Goal: Communication & Community: Participate in discussion

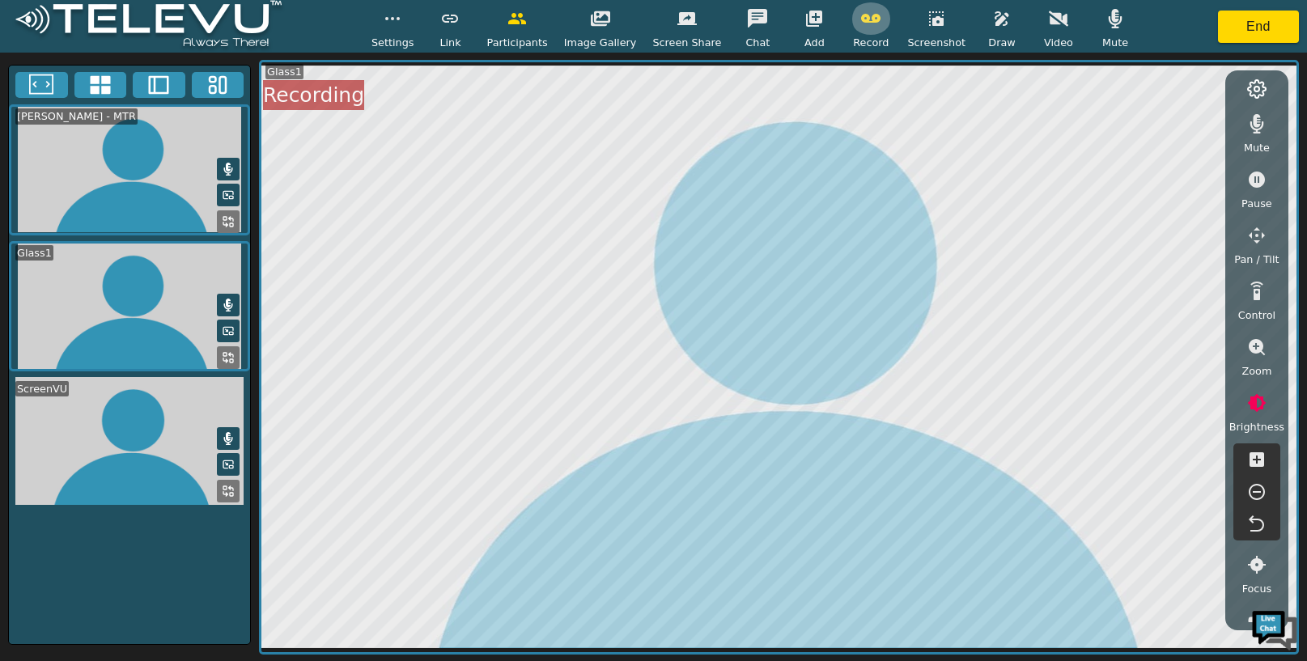
drag, startPoint x: 0, startPoint y: 0, endPoint x: 867, endPoint y: 18, distance: 866.8
click at [867, 18] on icon "button" at bounding box center [870, 18] width 19 height 19
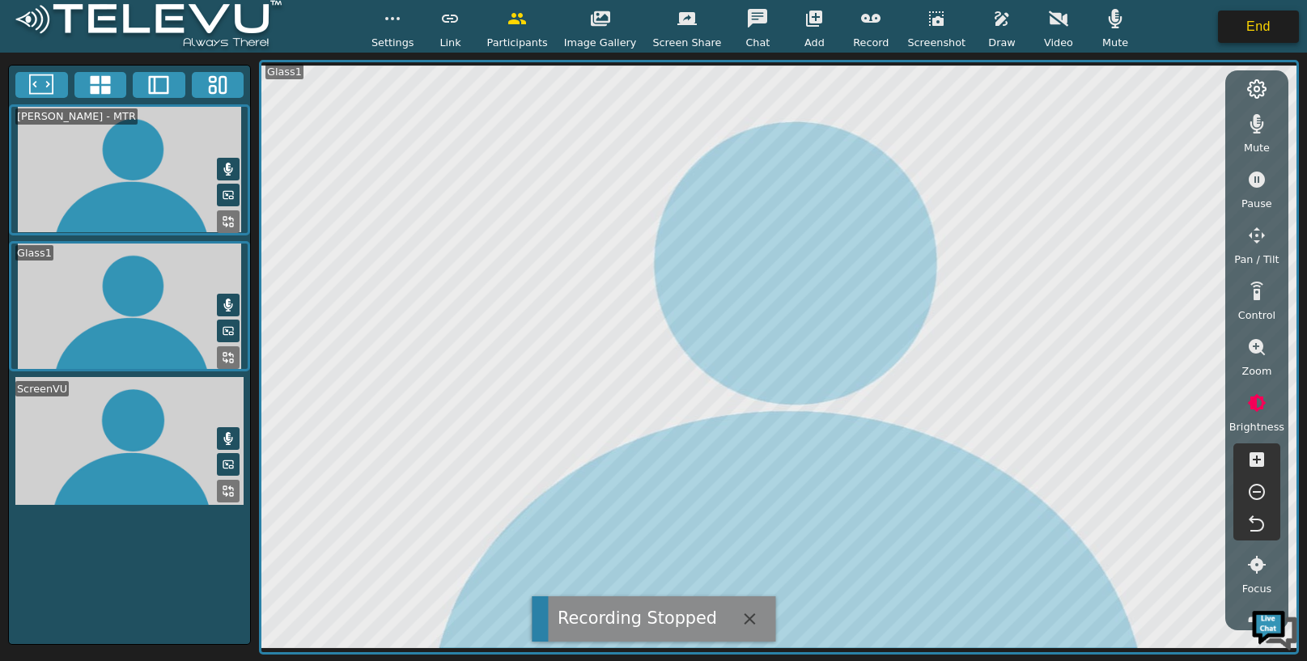
click at [1269, 25] on button "End" at bounding box center [1258, 27] width 81 height 32
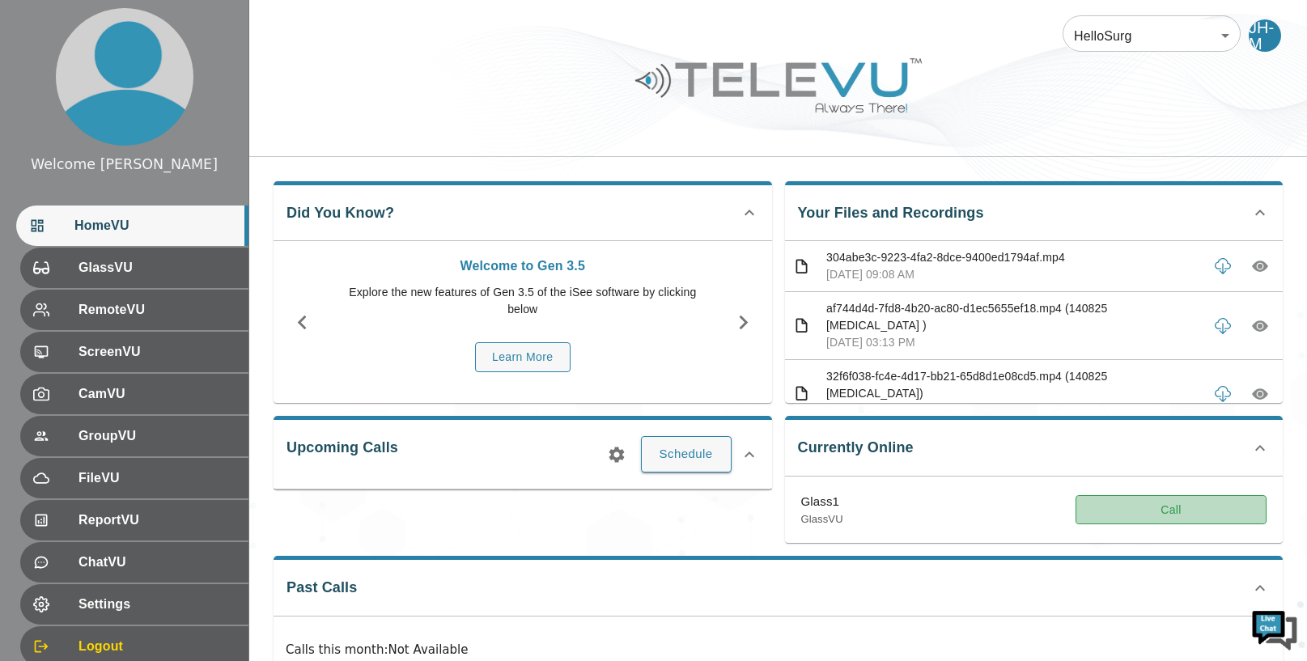
click at [1189, 512] on button "Call" at bounding box center [1170, 510] width 191 height 30
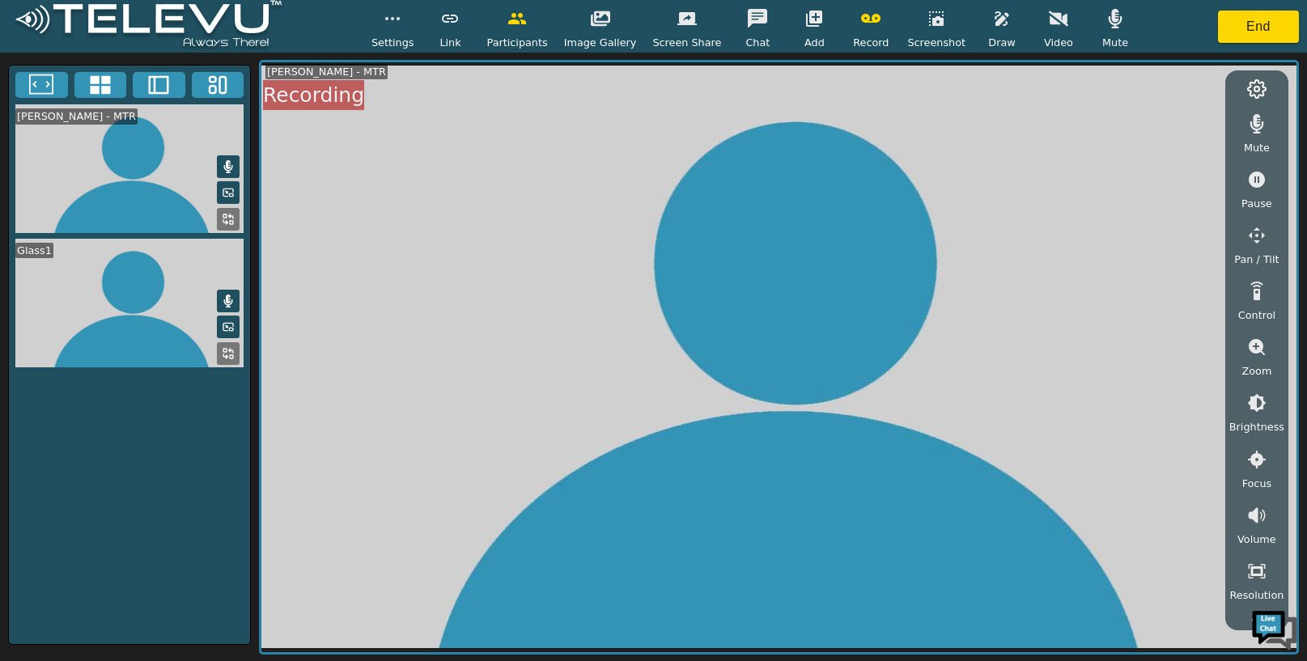
click at [814, 22] on icon "button" at bounding box center [814, 19] width 16 height 16
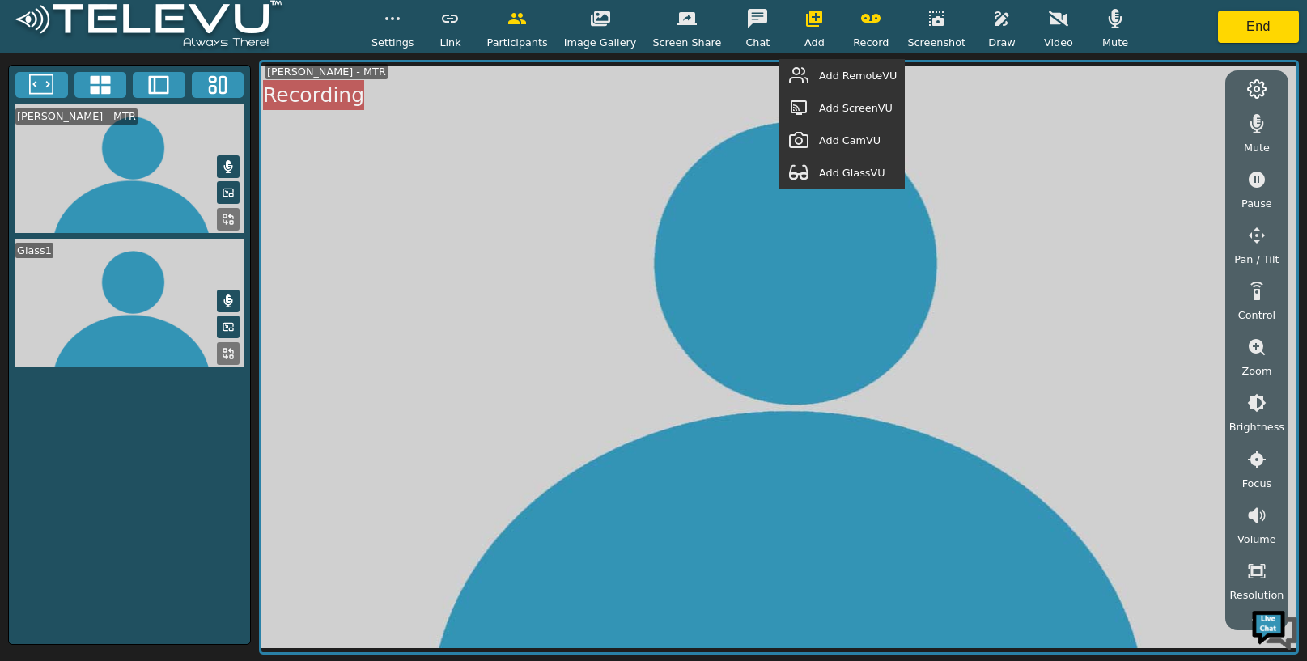
click at [834, 165] on span "Add GlassVU" at bounding box center [852, 172] width 66 height 15
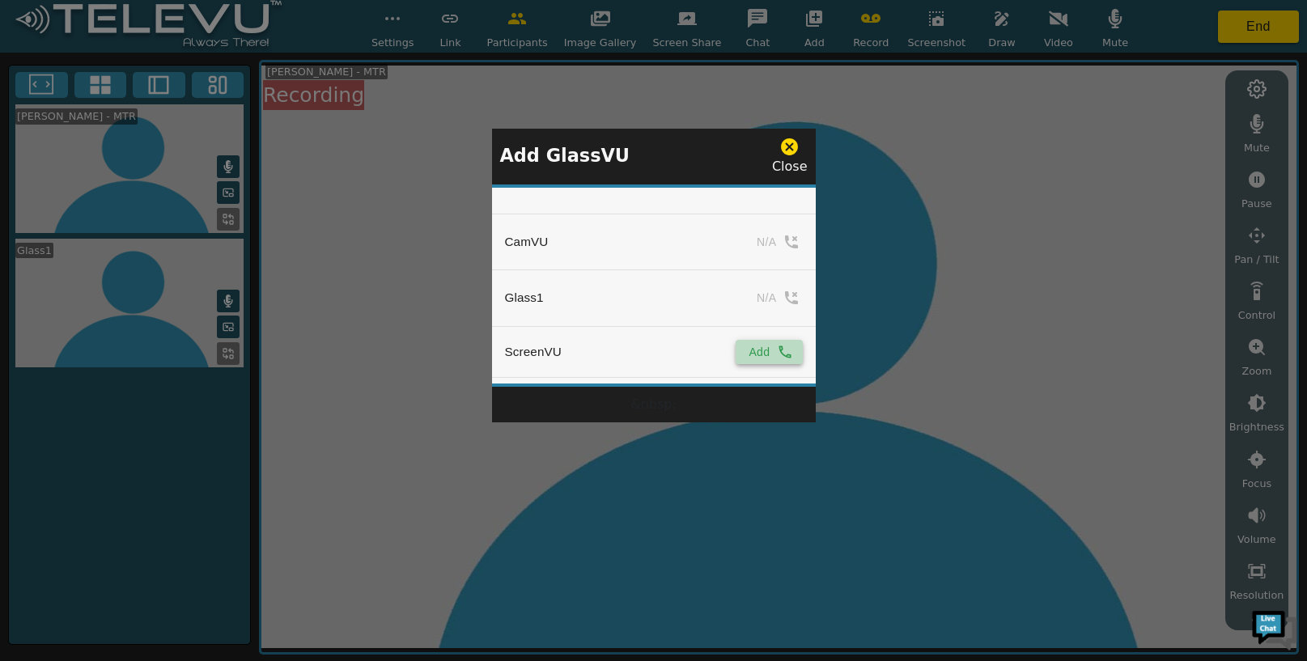
click at [764, 351] on button "Add" at bounding box center [769, 352] width 66 height 24
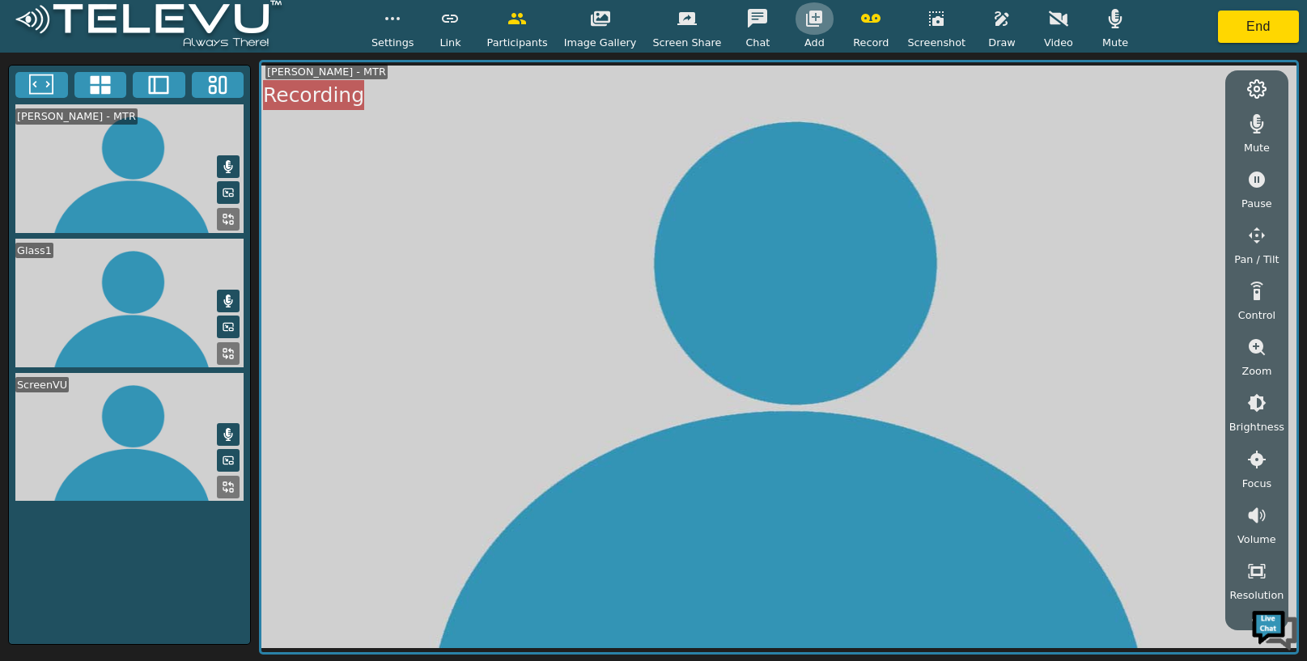
click at [806, 20] on icon "button" at bounding box center [814, 19] width 16 height 16
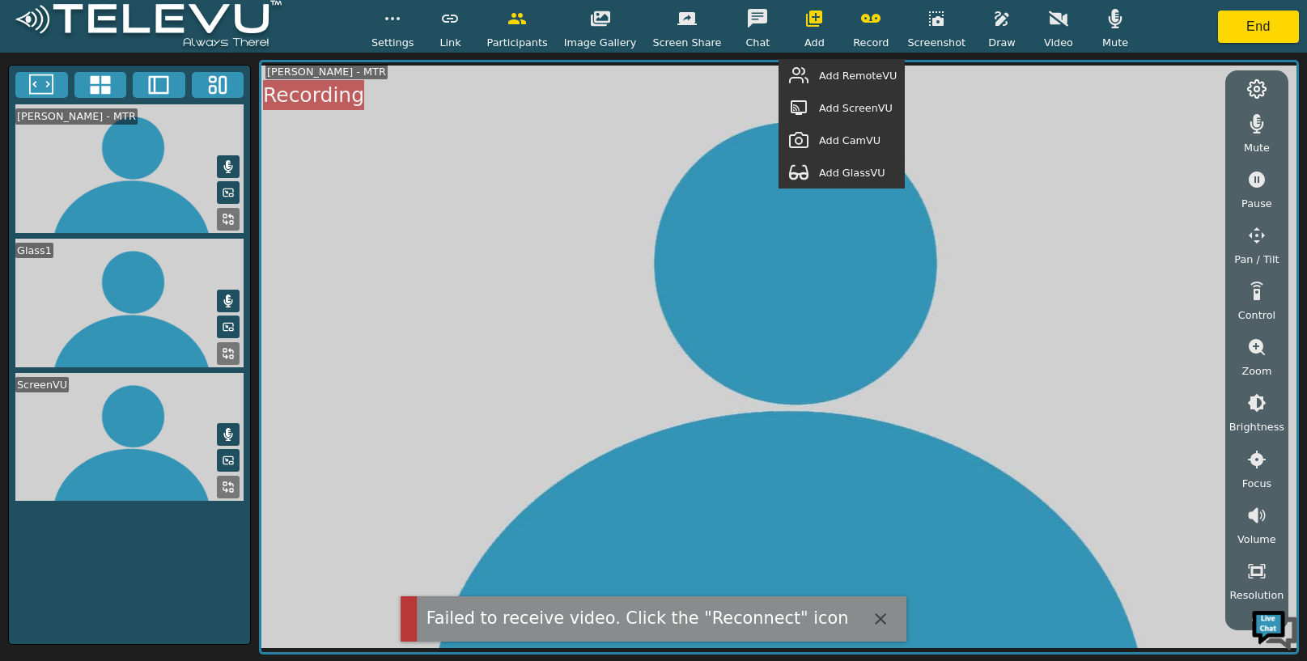
click at [880, 84] on div "Add RemoteVU" at bounding box center [841, 75] width 126 height 32
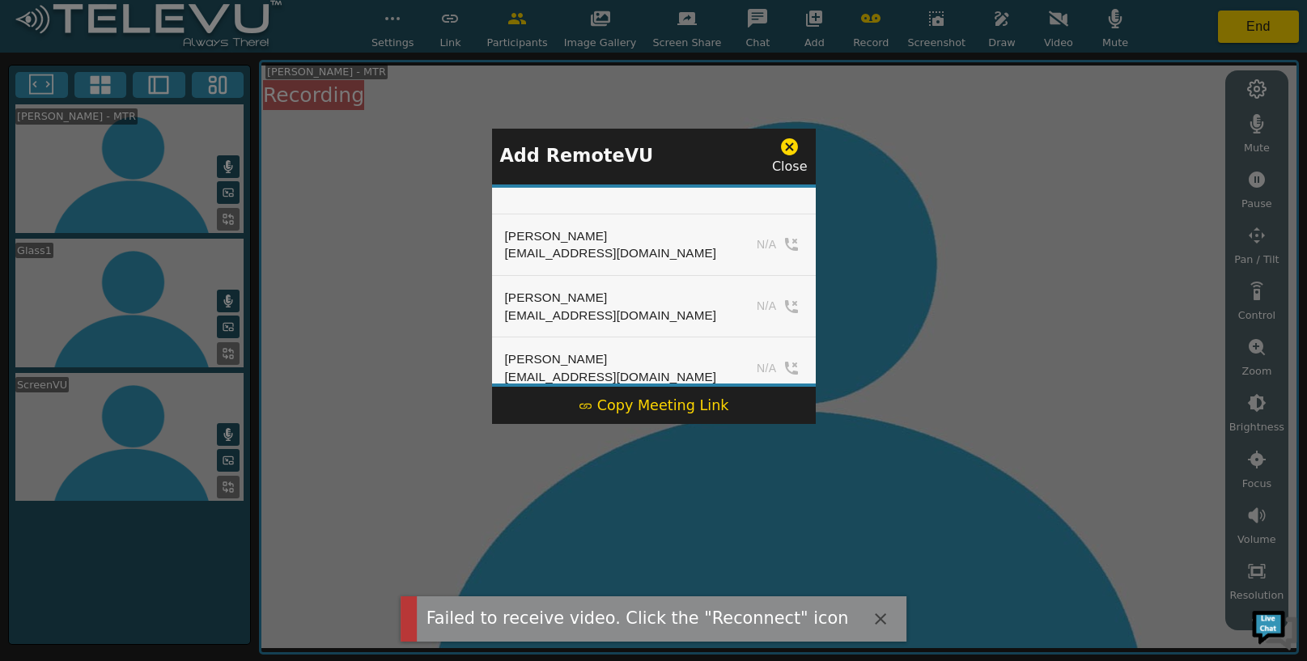
click at [672, 400] on div "Copy Meeting Link" at bounding box center [654, 405] width 151 height 21
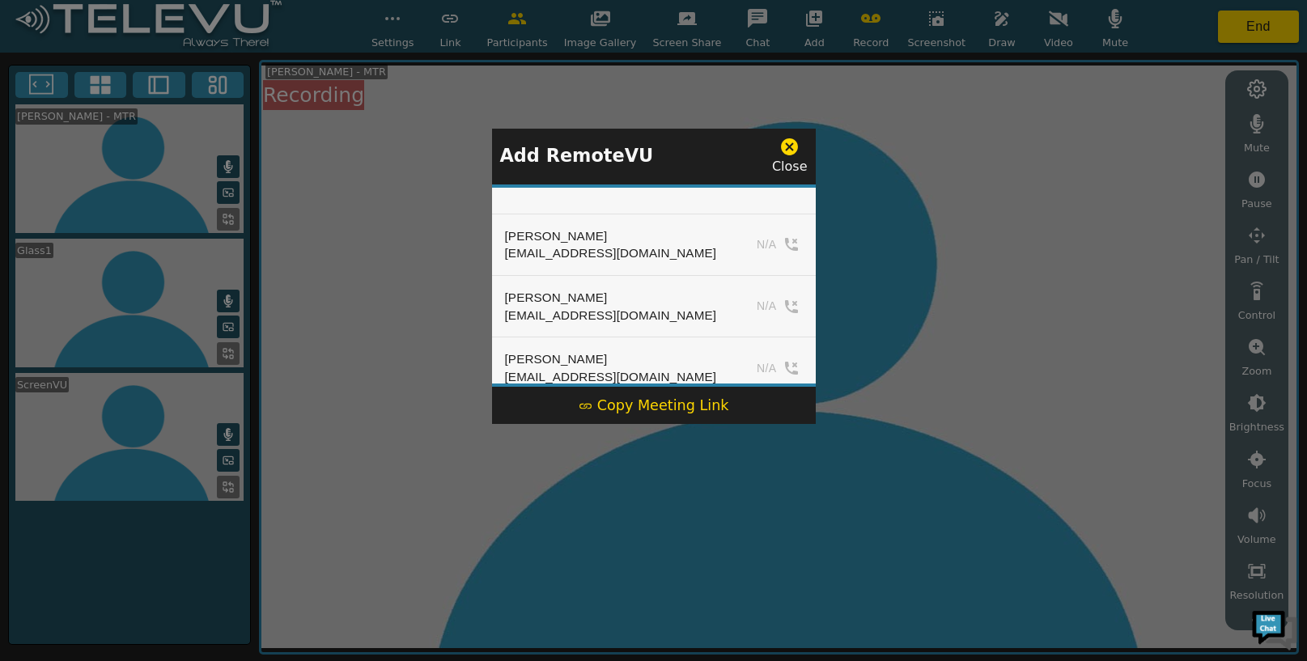
click at [791, 143] on icon at bounding box center [789, 146] width 17 height 17
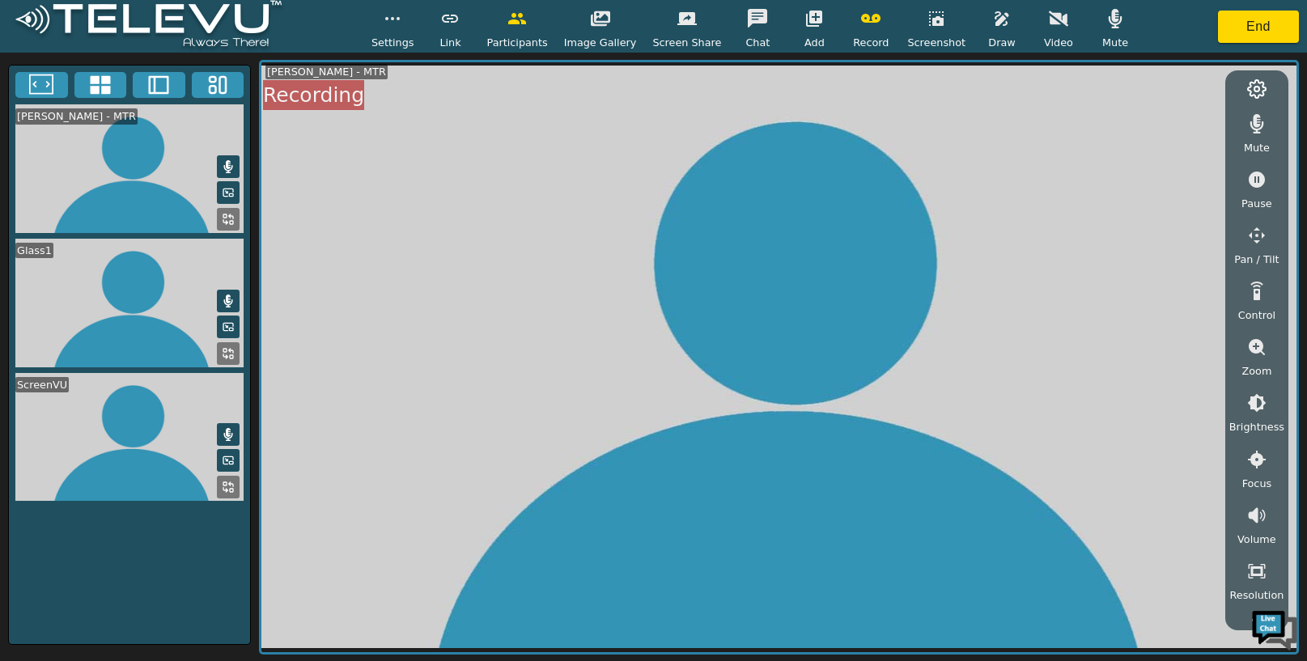
click at [1257, 428] on span "Brightness" at bounding box center [1256, 426] width 55 height 15
click at [1249, 494] on icon "button" at bounding box center [1256, 491] width 19 height 19
